Goal: Information Seeking & Learning: Learn about a topic

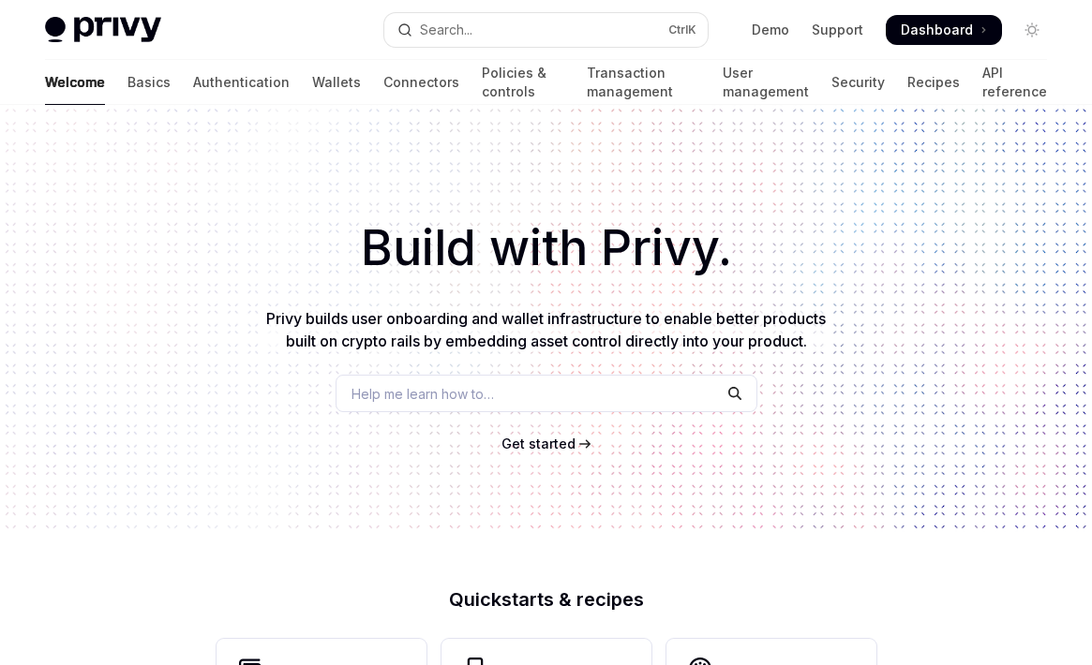
click at [545, 248] on h1 "Build with Privy." at bounding box center [546, 248] width 1032 height 73
click at [545, 29] on button "Search... Ctrl K" at bounding box center [546, 30] width 324 height 34
